Goal: Use online tool/utility: Utilize a website feature to perform a specific function

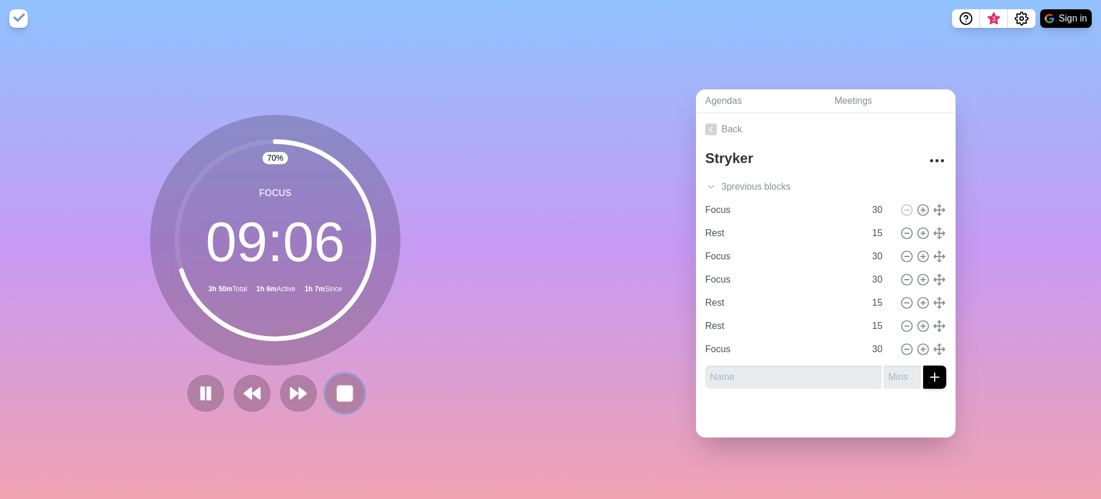
click at [330, 373] on button at bounding box center [344, 392] width 39 height 39
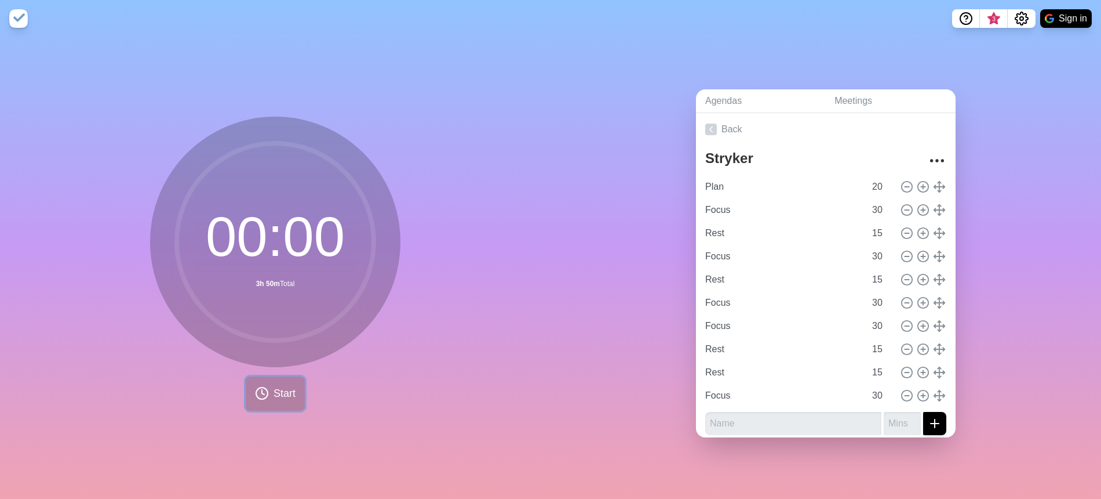
click at [288, 381] on button "Start" at bounding box center [275, 393] width 59 height 34
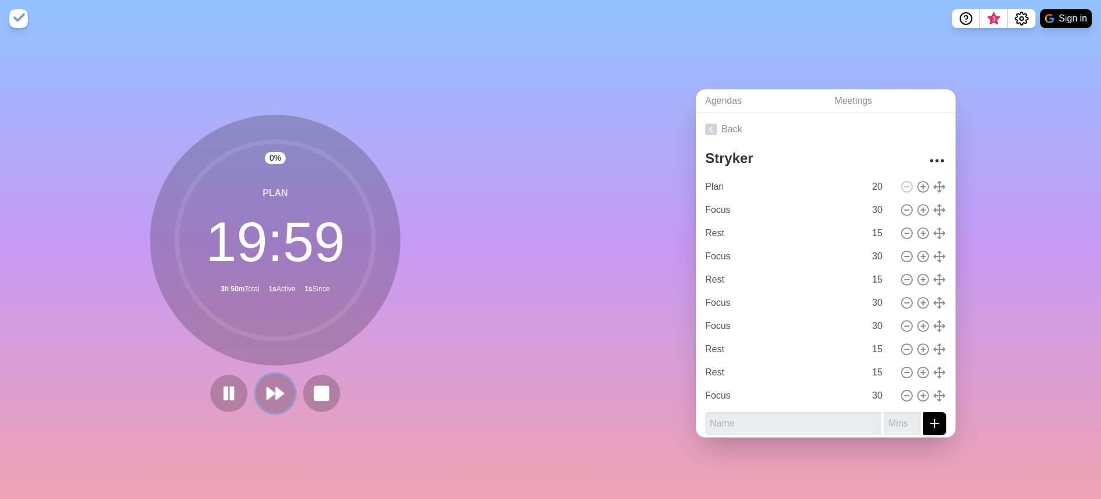
click at [279, 385] on button at bounding box center [275, 392] width 39 height 39
click at [279, 385] on icon at bounding box center [275, 393] width 20 height 20
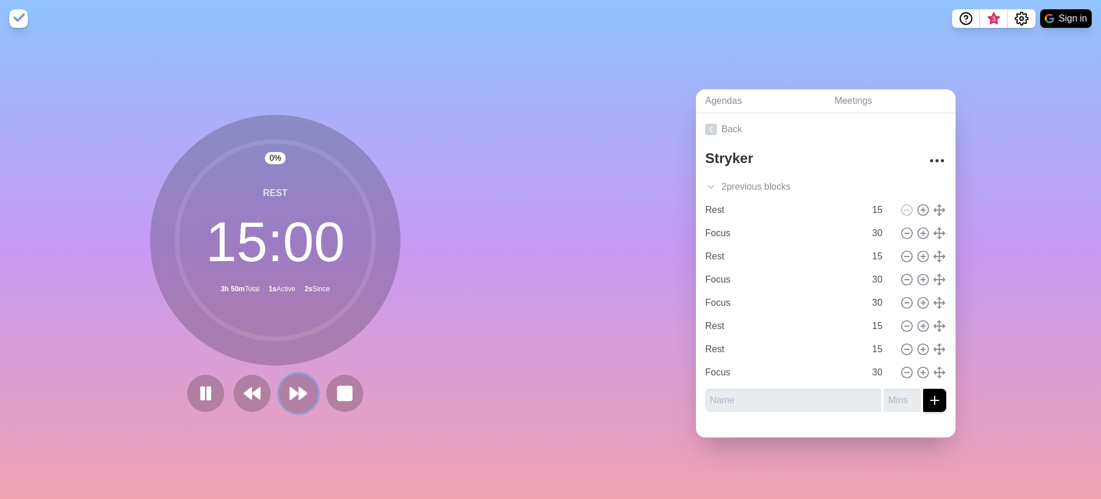
click at [289, 385] on icon at bounding box center [299, 393] width 20 height 20
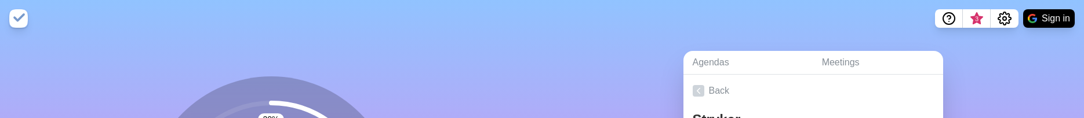
drag, startPoint x: 54, startPoint y: 59, endPoint x: 317, endPoint y: 112, distance: 267.4
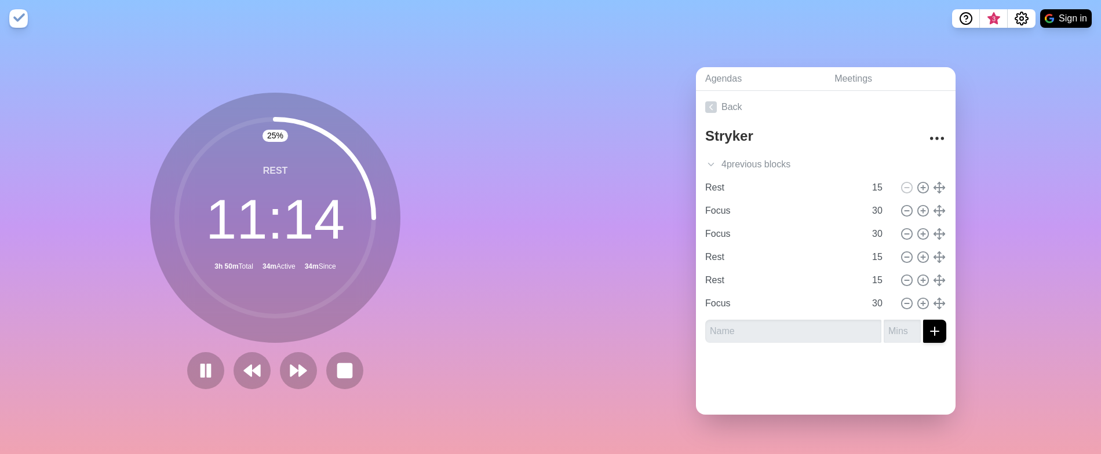
click at [230, 189] on circle at bounding box center [275, 217] width 197 height 197
click at [335, 361] on icon at bounding box center [345, 371] width 20 height 20
